Goal: Task Accomplishment & Management: Complete application form

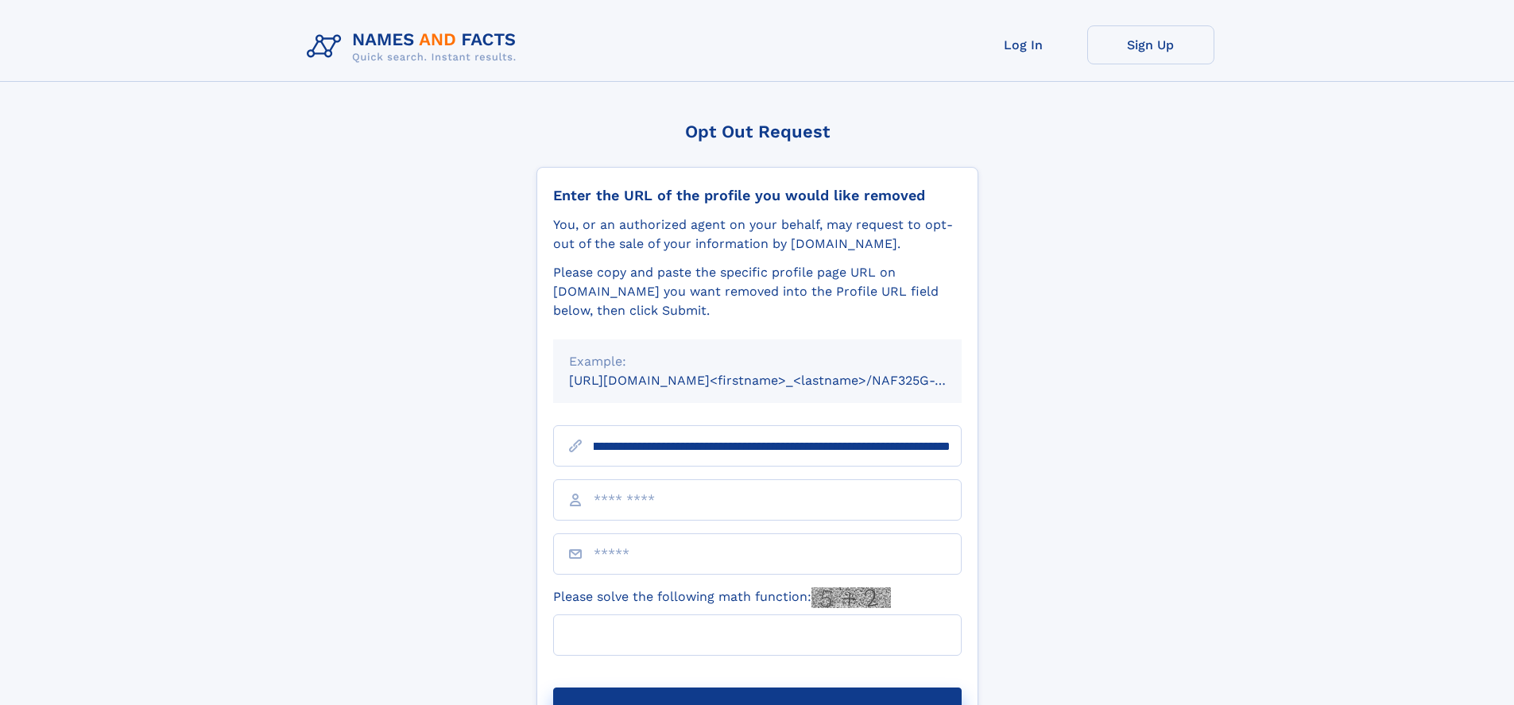
scroll to position [0, 209]
type input "**********"
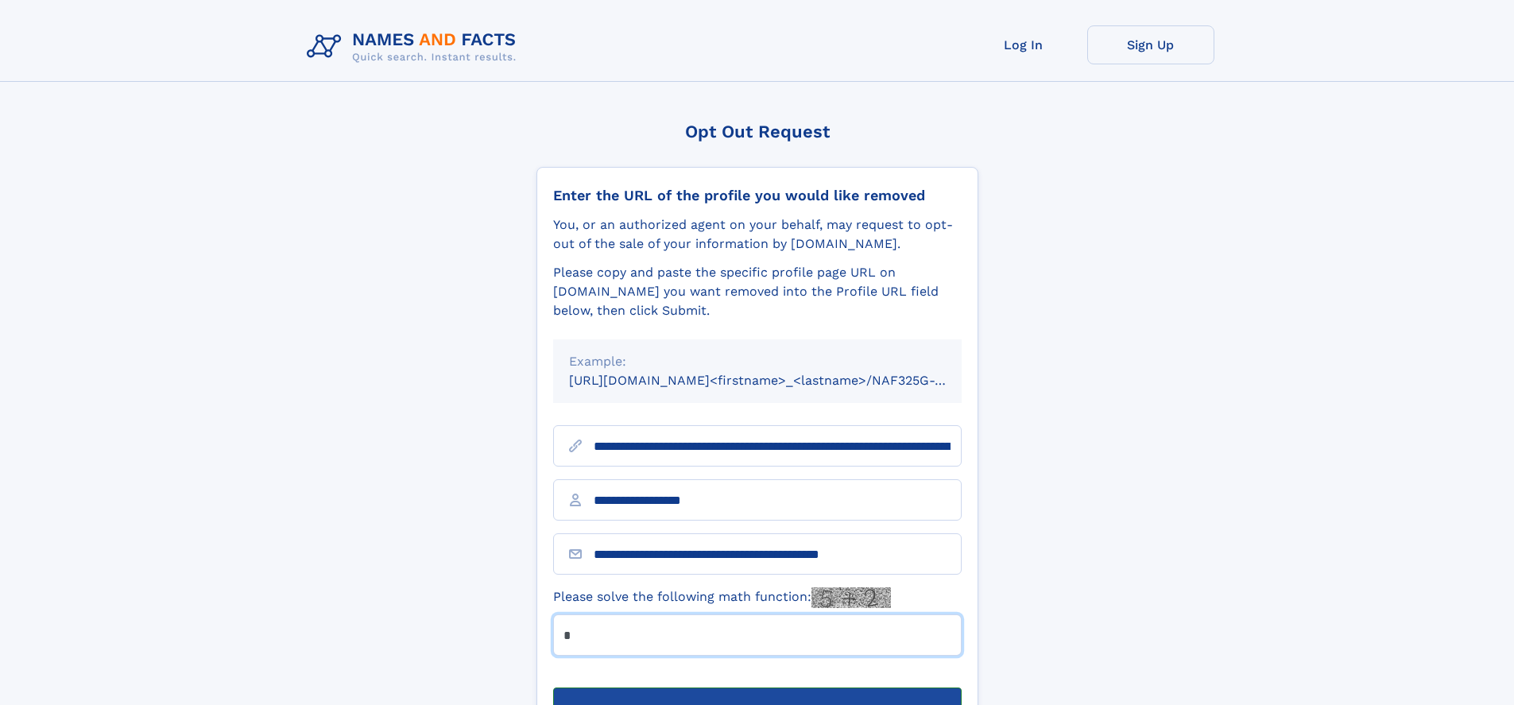
type input "*"
click at [756, 687] on button "Submit Opt Out Request" at bounding box center [757, 712] width 408 height 51
